Goal: Information Seeking & Learning: Learn about a topic

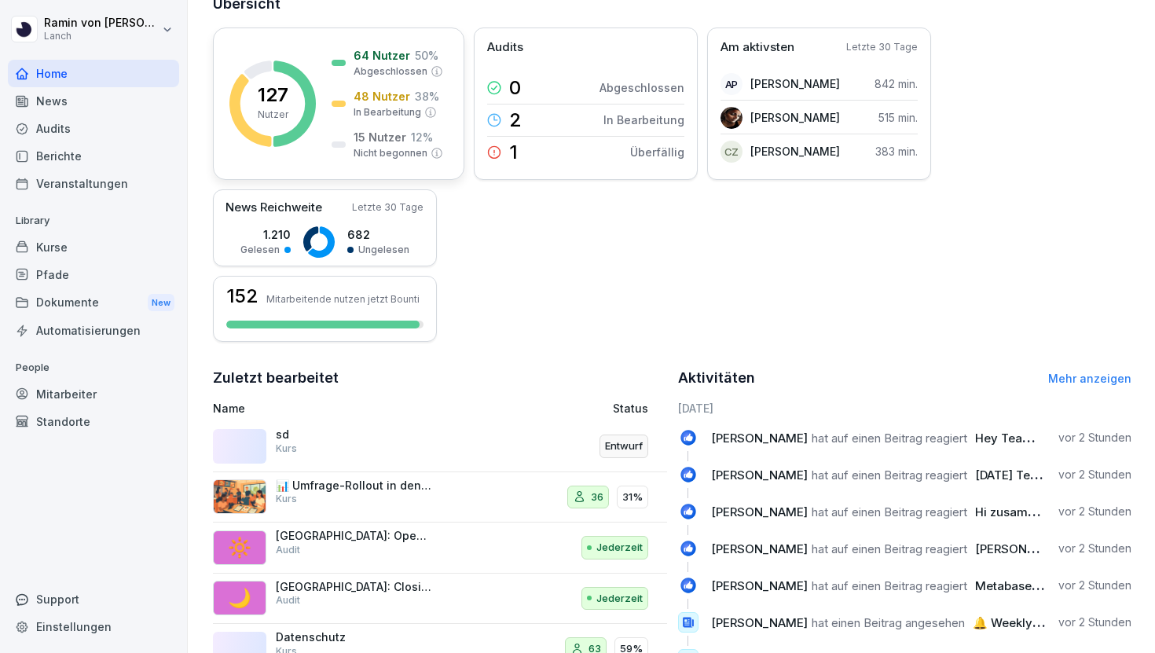
scroll to position [306, 0]
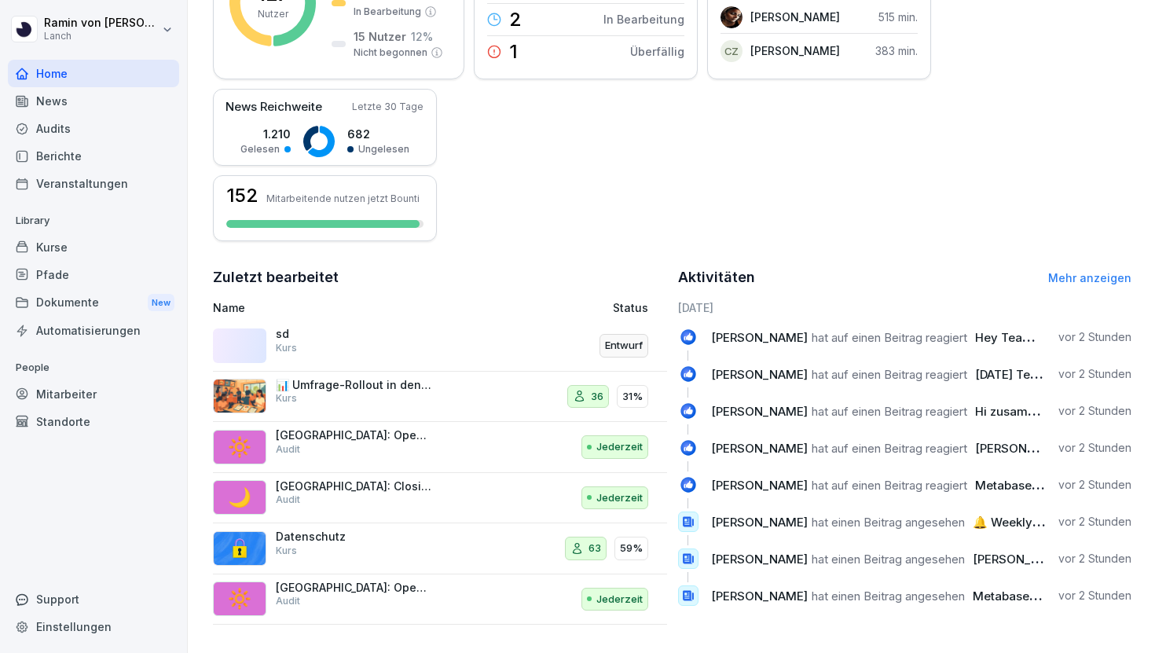
click at [89, 246] on div "Kurse" at bounding box center [93, 246] width 171 height 27
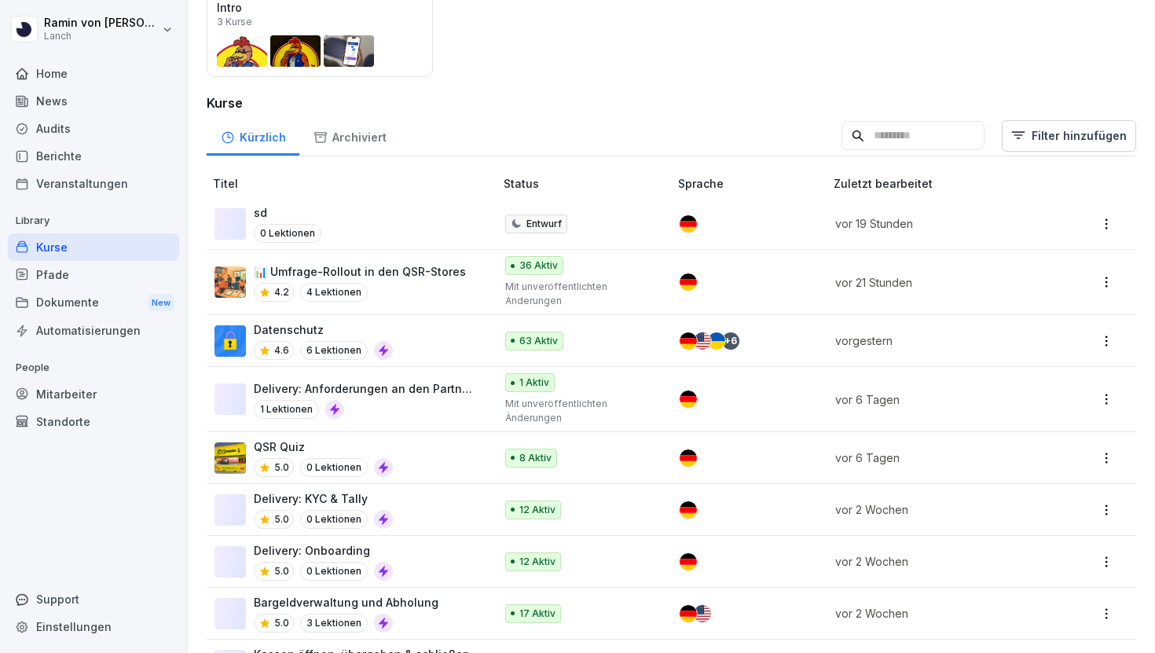
scroll to position [360, 0]
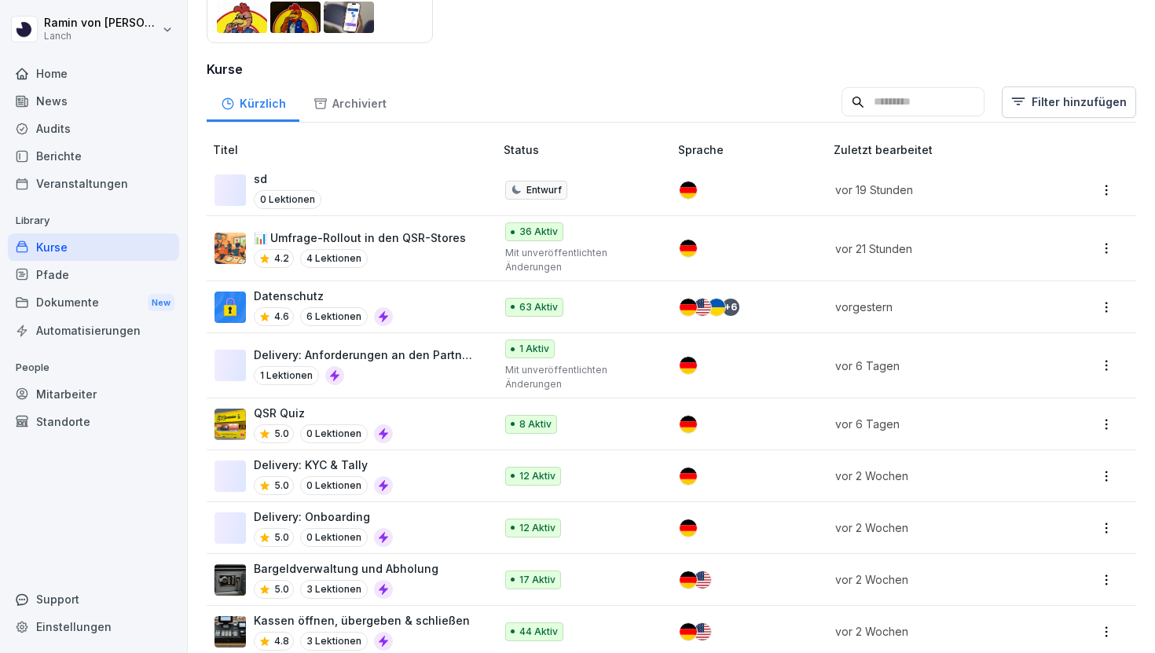
click at [418, 515] on div "Delivery: Onboarding 5.0 0 Lektionen" at bounding box center [346, 527] width 264 height 38
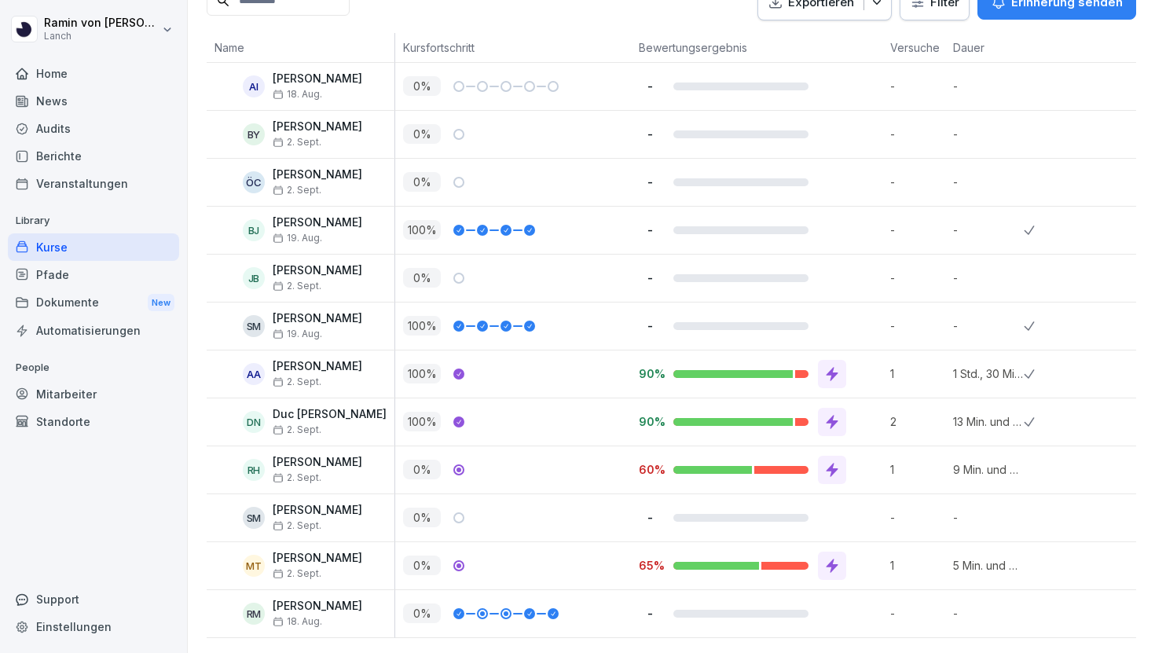
scroll to position [410, 0]
click at [334, 174] on p "[PERSON_NAME]" at bounding box center [318, 175] width 90 height 13
click at [332, 129] on p "[PERSON_NAME]" at bounding box center [318, 127] width 90 height 13
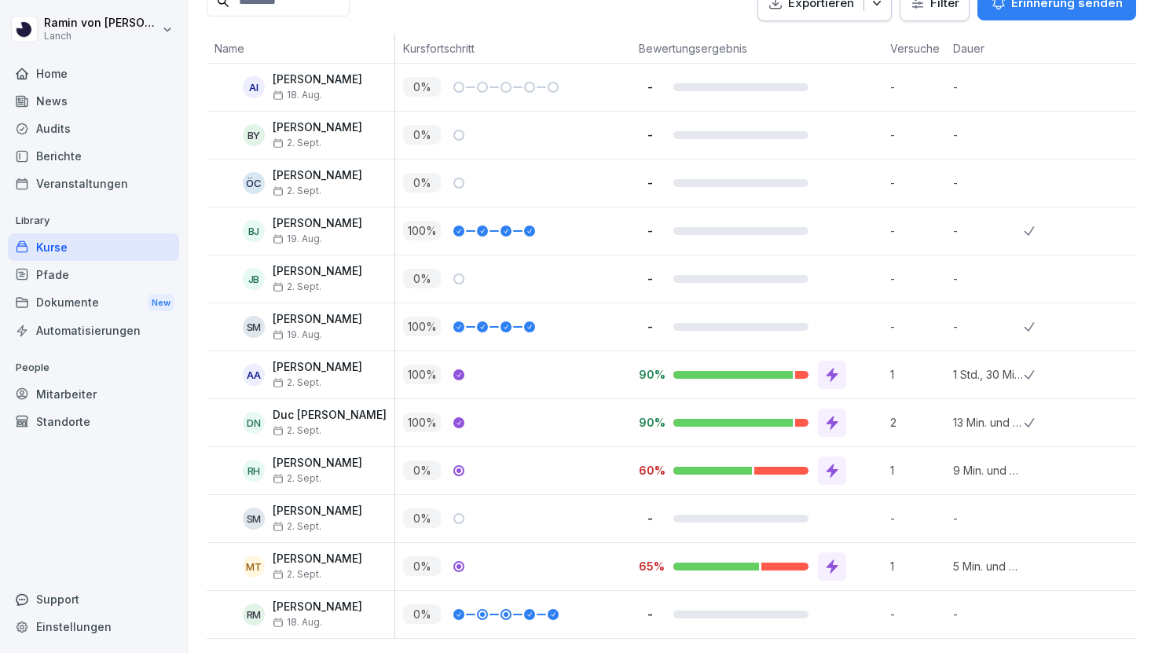
click at [332, 129] on p "[PERSON_NAME]" at bounding box center [318, 127] width 90 height 13
click at [339, 510] on p "[PERSON_NAME]" at bounding box center [318, 510] width 90 height 13
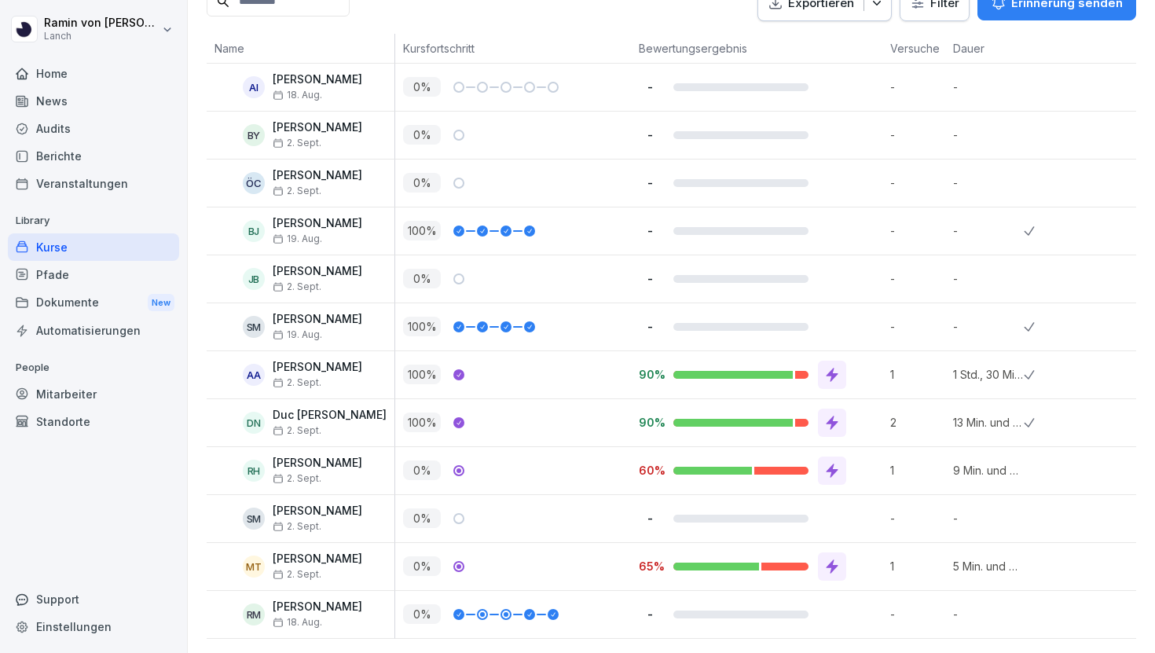
click at [834, 576] on div at bounding box center [832, 566] width 28 height 28
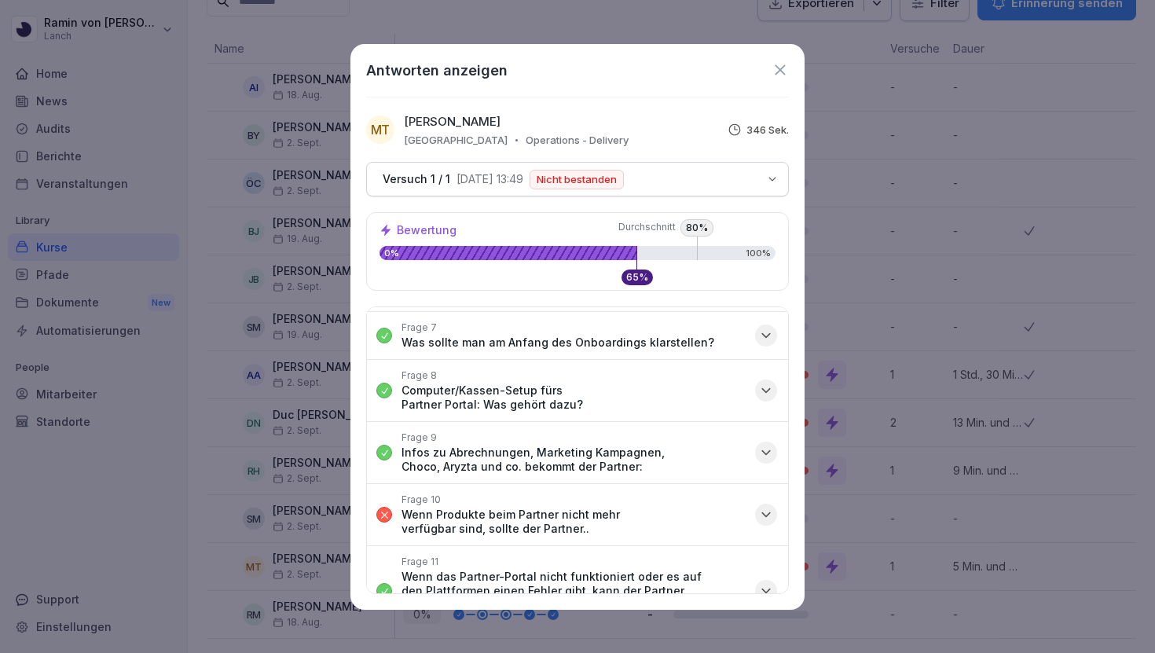
scroll to position [0, 0]
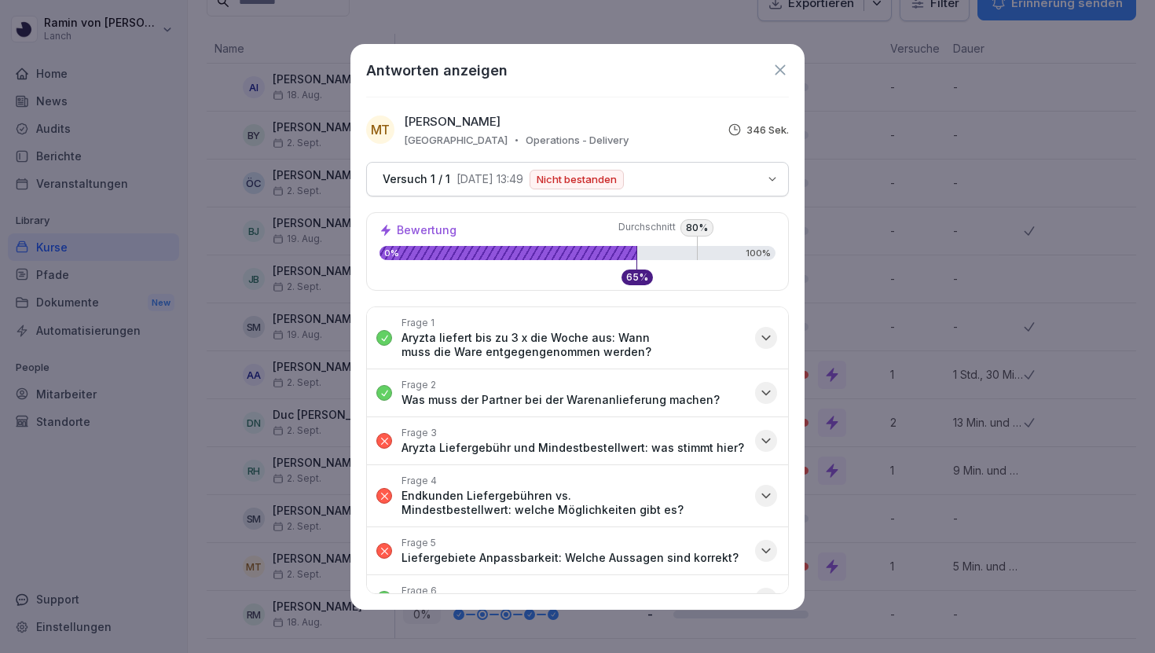
click at [776, 73] on icon at bounding box center [780, 69] width 10 height 10
